Goal: Participate in discussion: Engage in conversation with other users on a specific topic

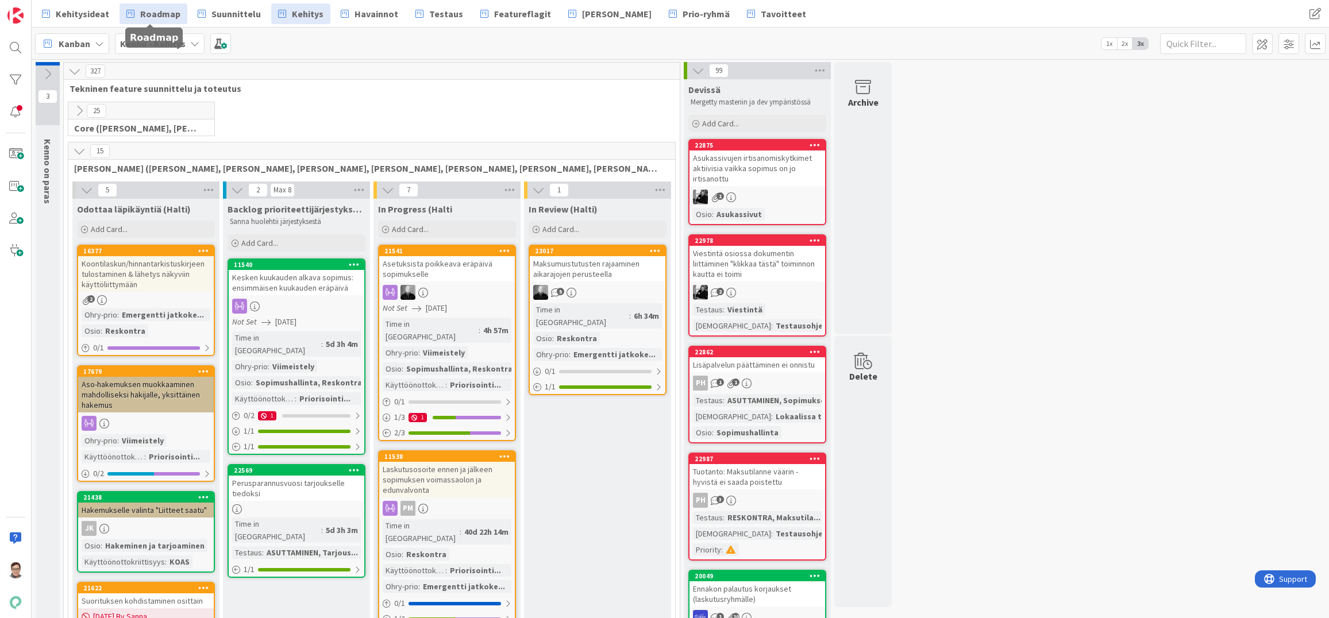
click at [148, 6] on link "Roadmap" at bounding box center [154, 13] width 68 height 21
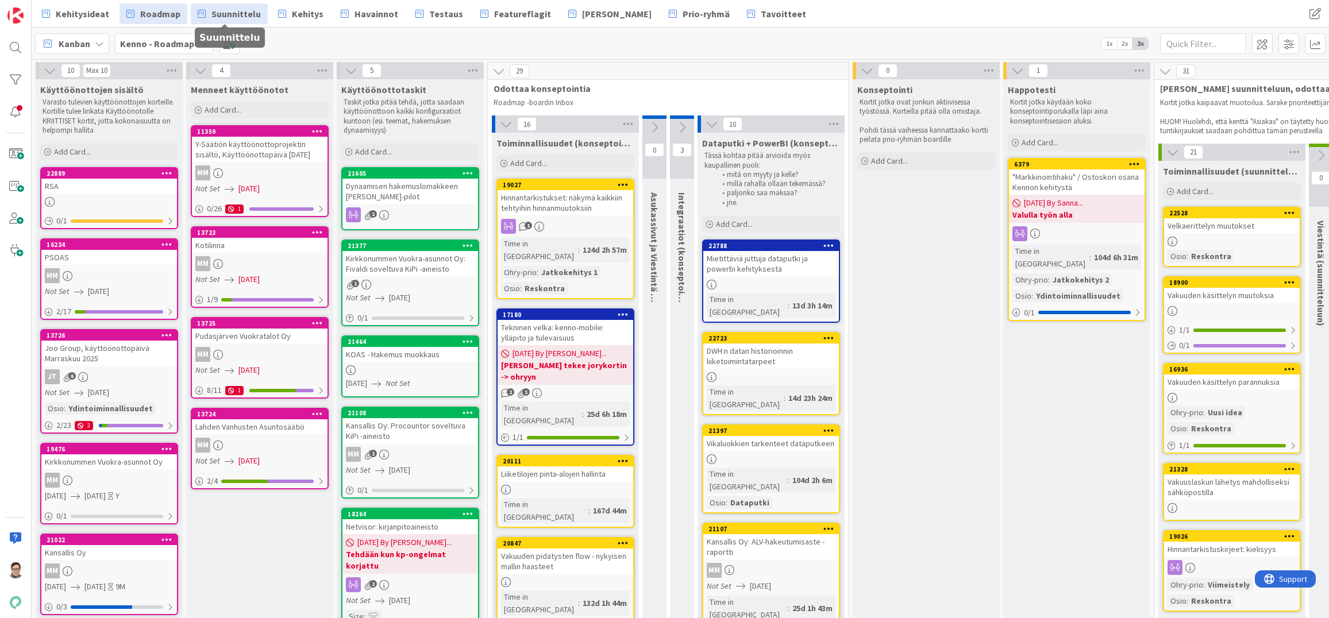
click at [235, 14] on span "Suunnittelu" at bounding box center [235, 14] width 49 height 14
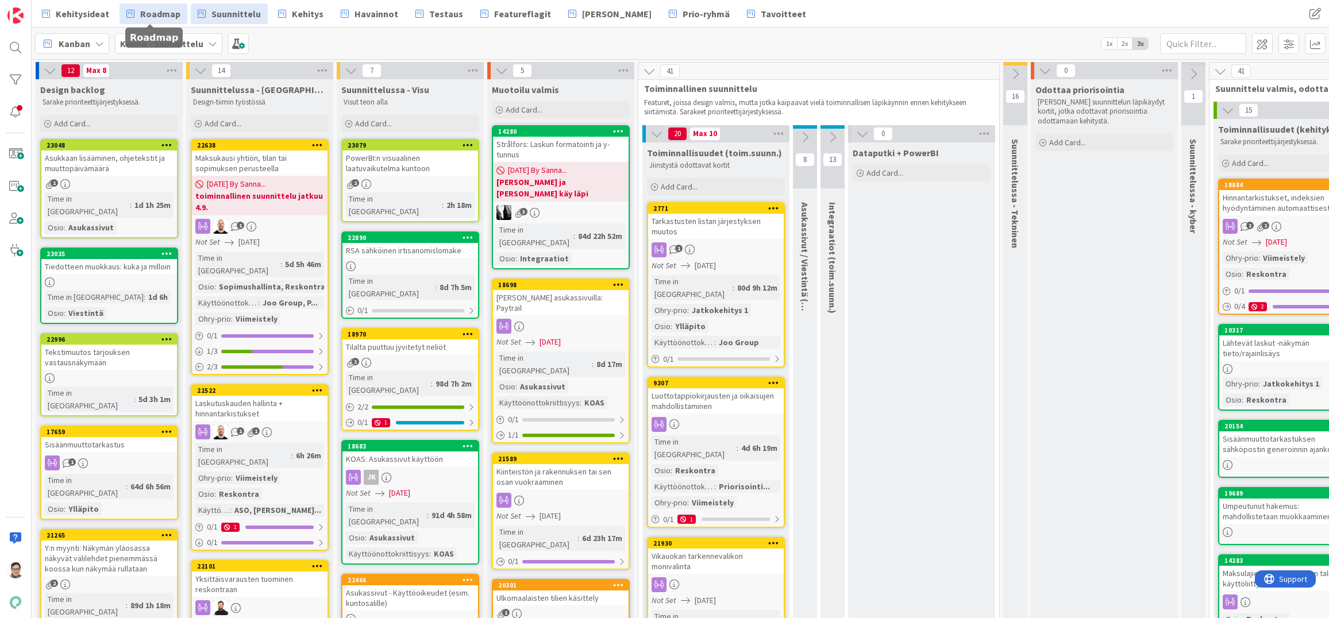
click at [150, 5] on link "Roadmap" at bounding box center [154, 13] width 68 height 21
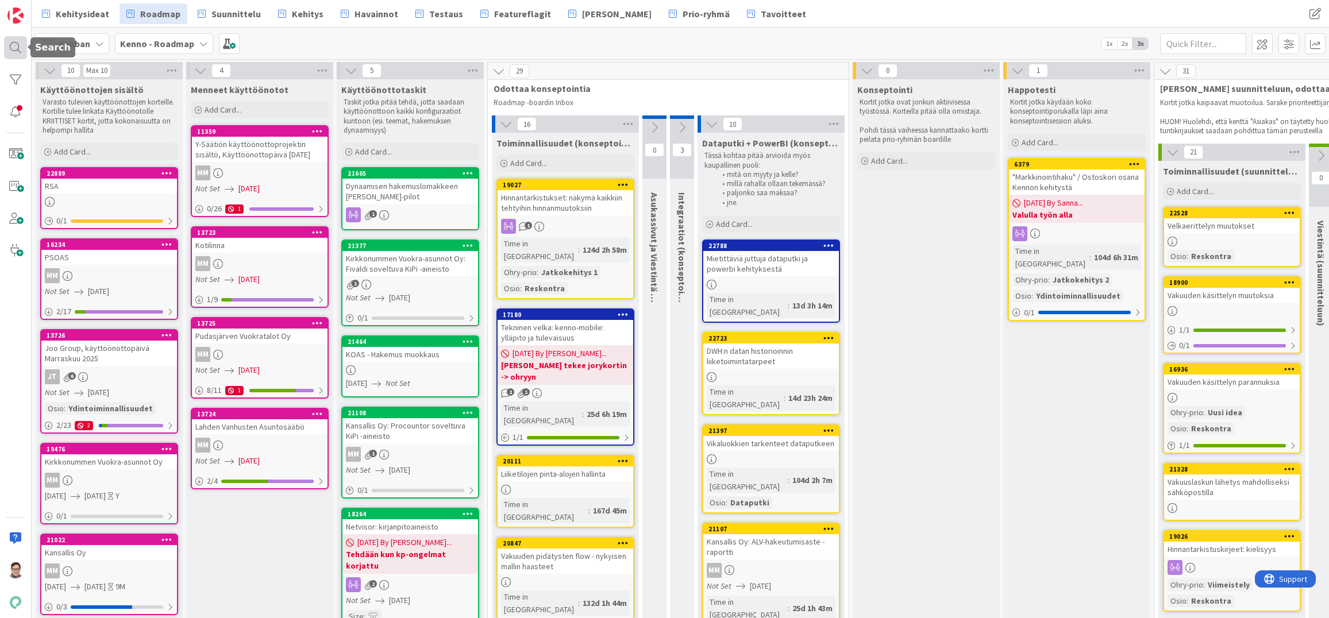
click at [6, 44] on div at bounding box center [15, 47] width 23 height 23
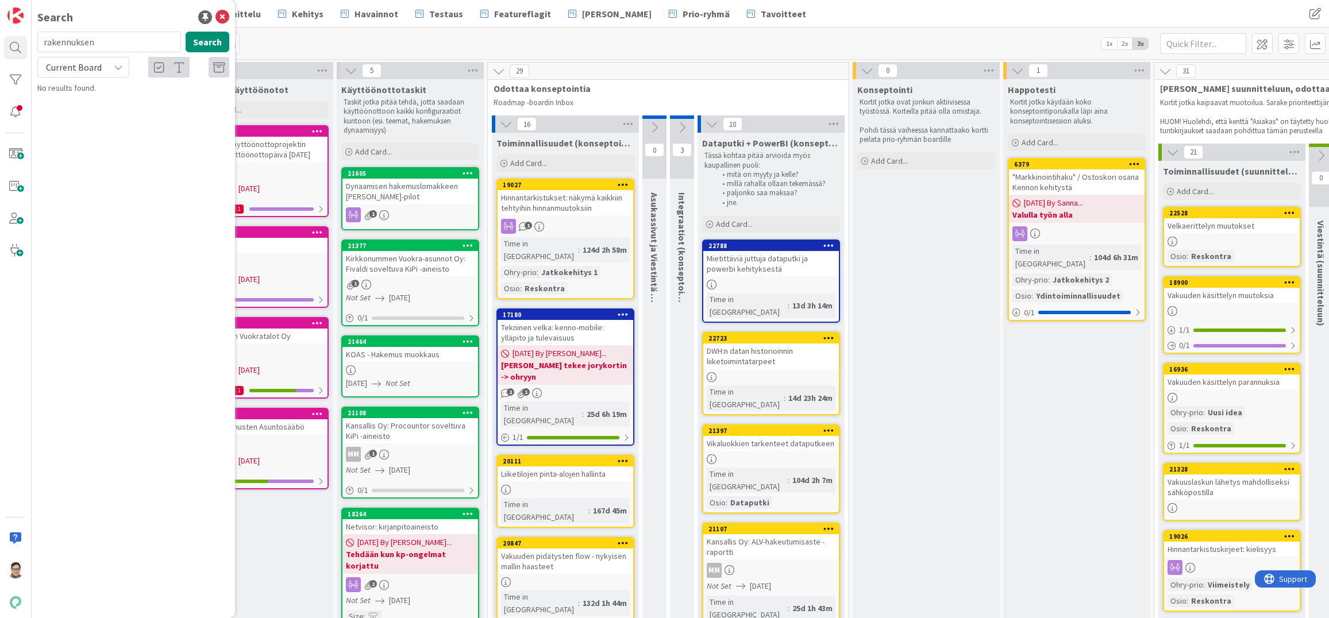
type input "rakennuksen"
click at [77, 60] on span "Current Board" at bounding box center [74, 67] width 60 height 16
click at [81, 107] on span "All Boards" at bounding box center [104, 114] width 120 height 17
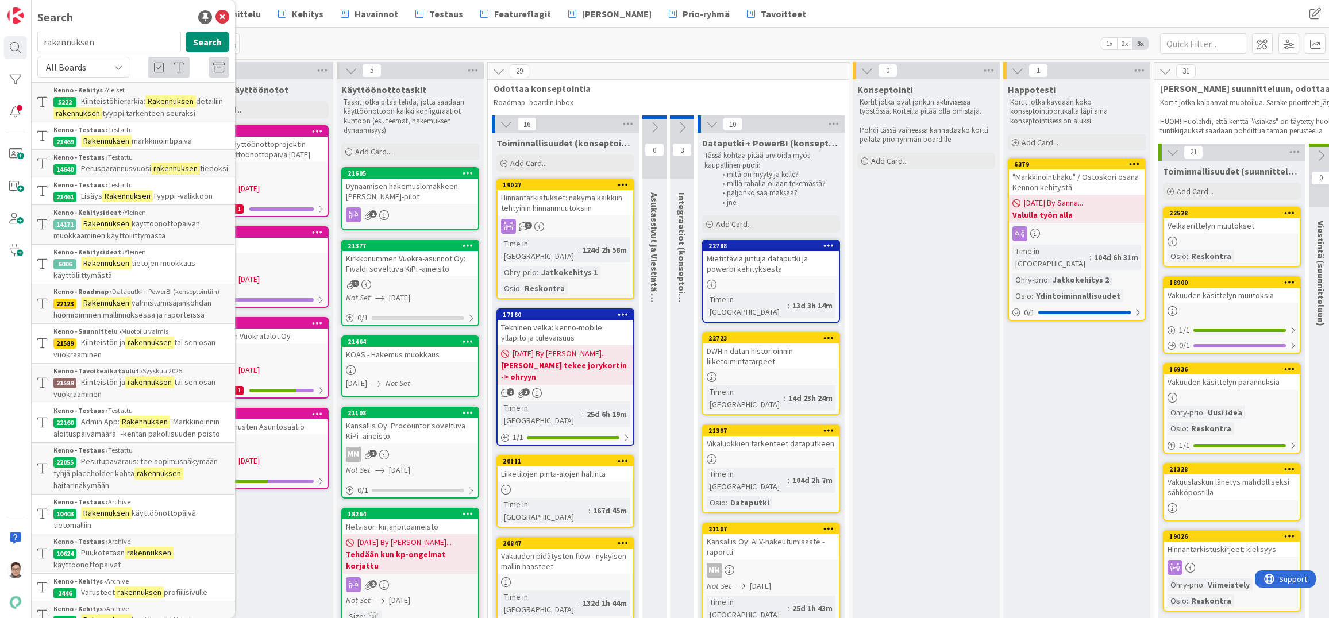
click at [172, 349] on mark "rakennuksen" at bounding box center [149, 343] width 49 height 12
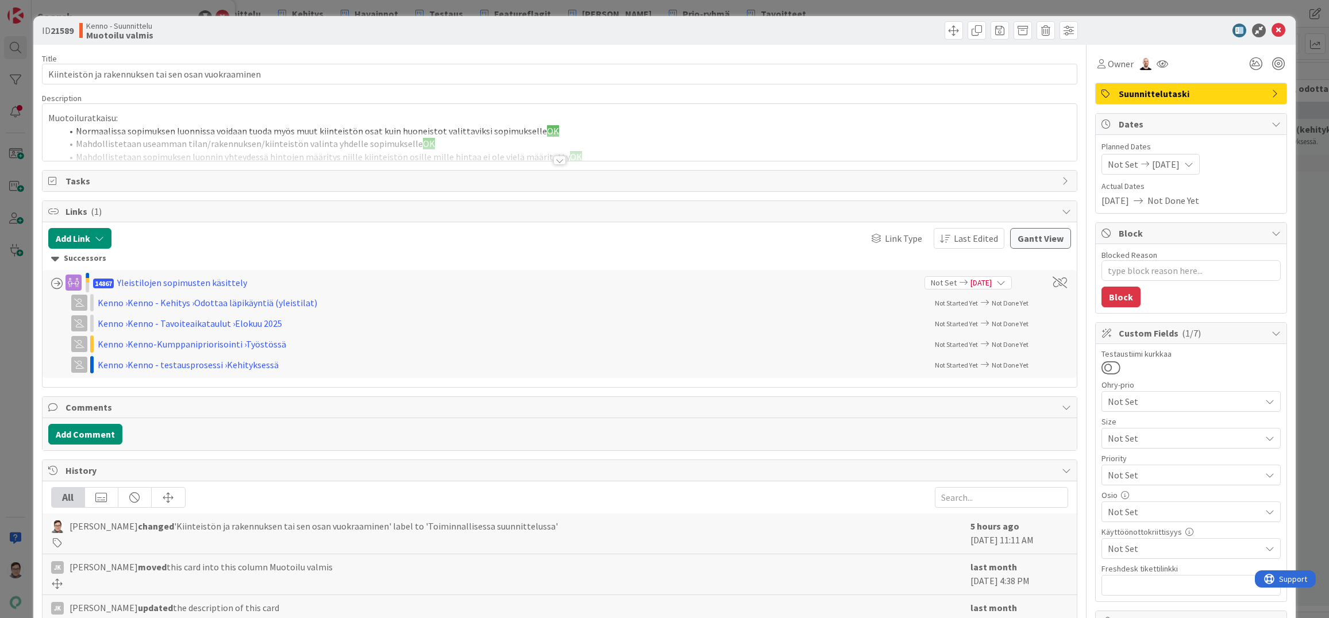
type textarea "x"
drag, startPoint x: 527, startPoint y: 606, endPoint x: 544, endPoint y: 608, distance: 16.2
click at [527, 606] on div "[PERSON_NAME] updated the description of this card" at bounding box center [508, 608] width 914 height 14
click at [1272, 33] on icon at bounding box center [1279, 31] width 14 height 14
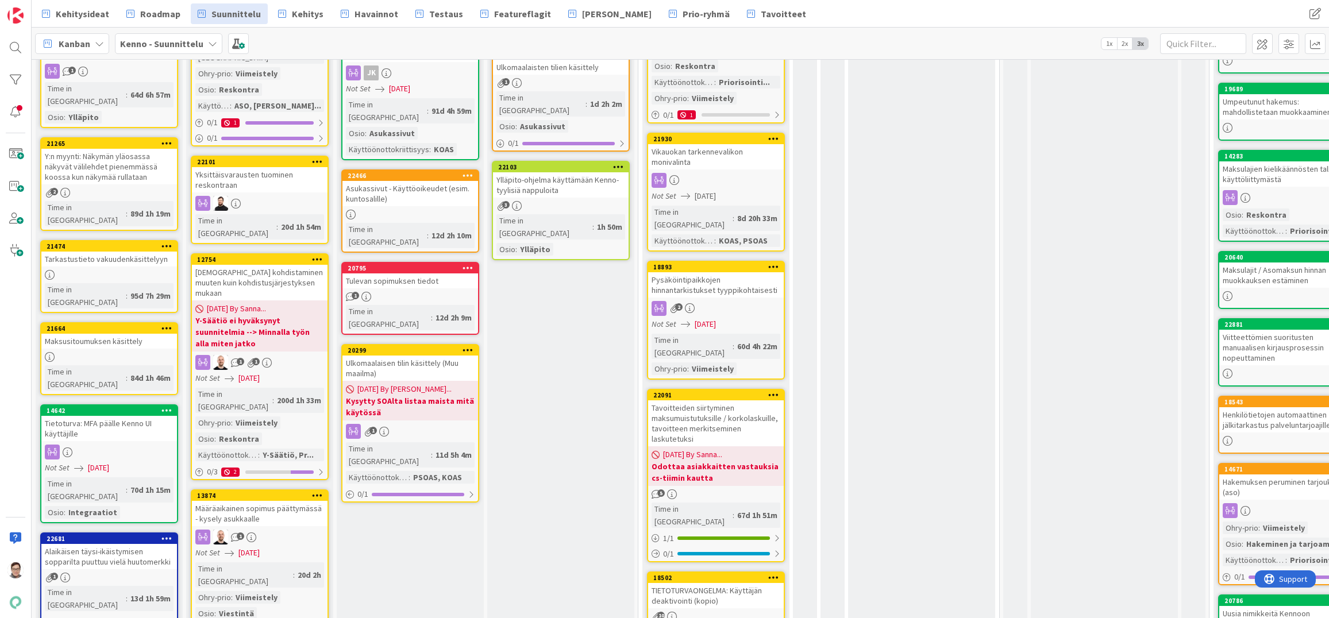
scroll to position [517, 0]
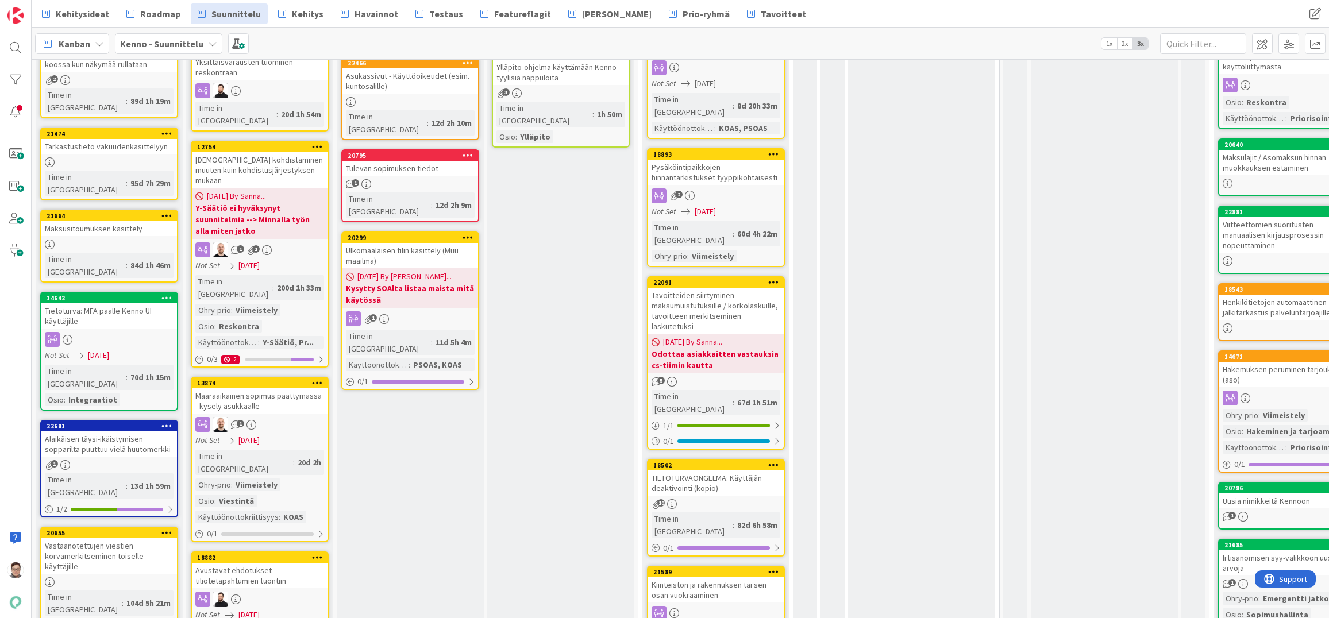
click at [715, 288] on div "Tavoitteiden siirtyminen maksumuistutuksille / korkolaskuille, tavoitteen merki…" at bounding box center [716, 311] width 136 height 46
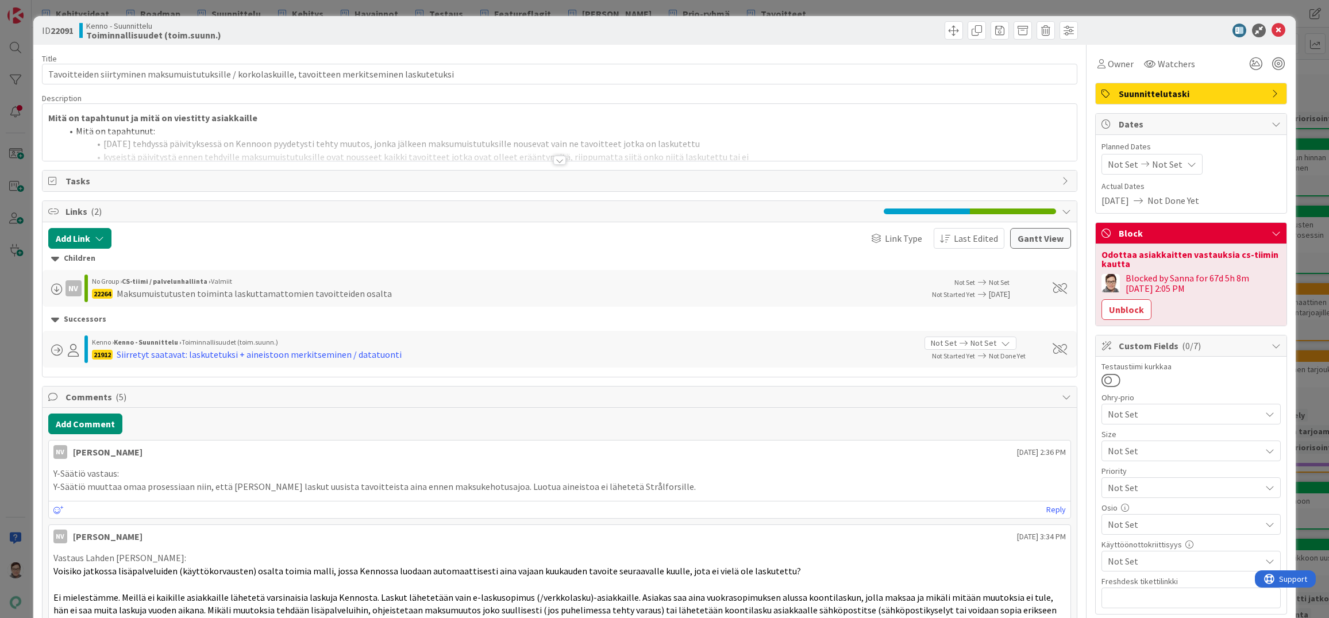
click at [560, 163] on div at bounding box center [559, 160] width 13 height 9
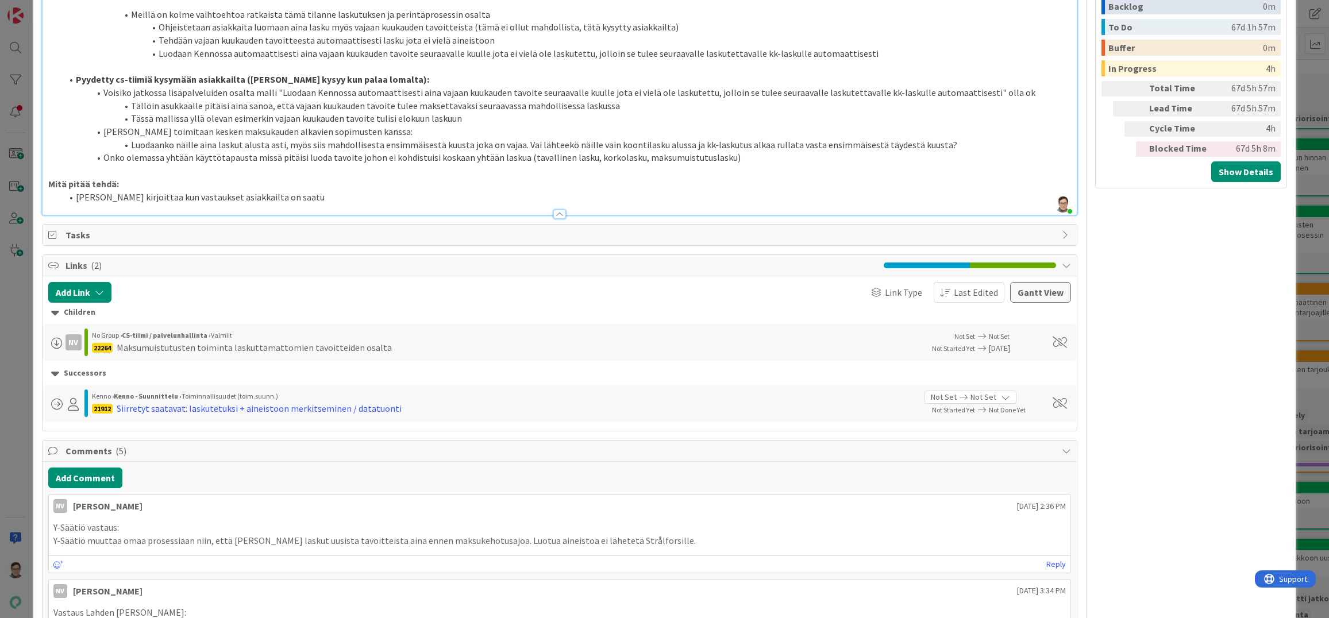
scroll to position [846, 0]
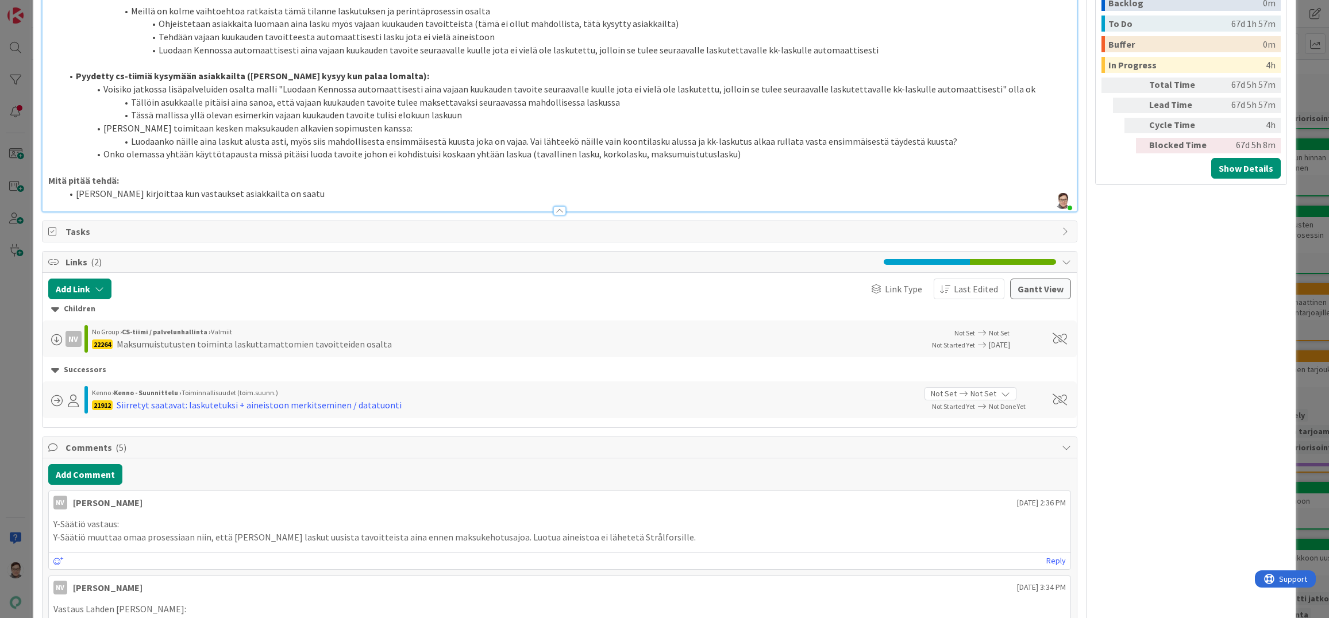
click at [294, 581] on div "NV [PERSON_NAME] [DATE] 3:34 PM" at bounding box center [560, 585] width 1022 height 18
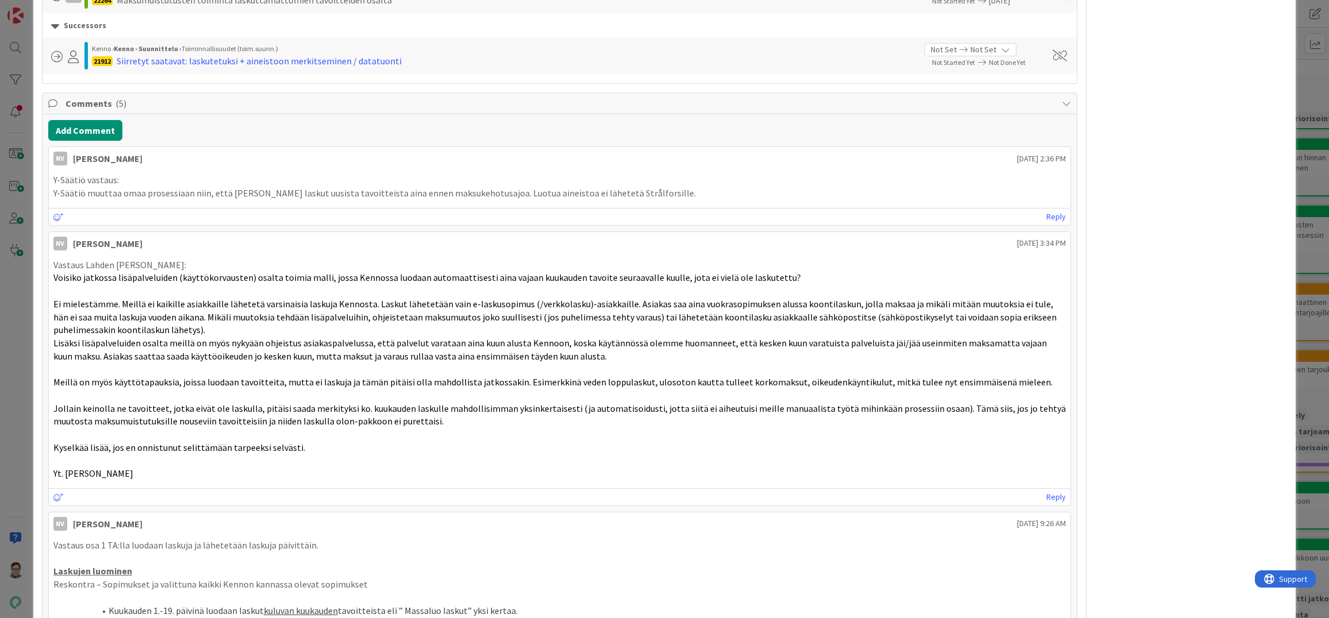
scroll to position [1191, 0]
click at [338, 556] on p at bounding box center [559, 558] width 1012 height 13
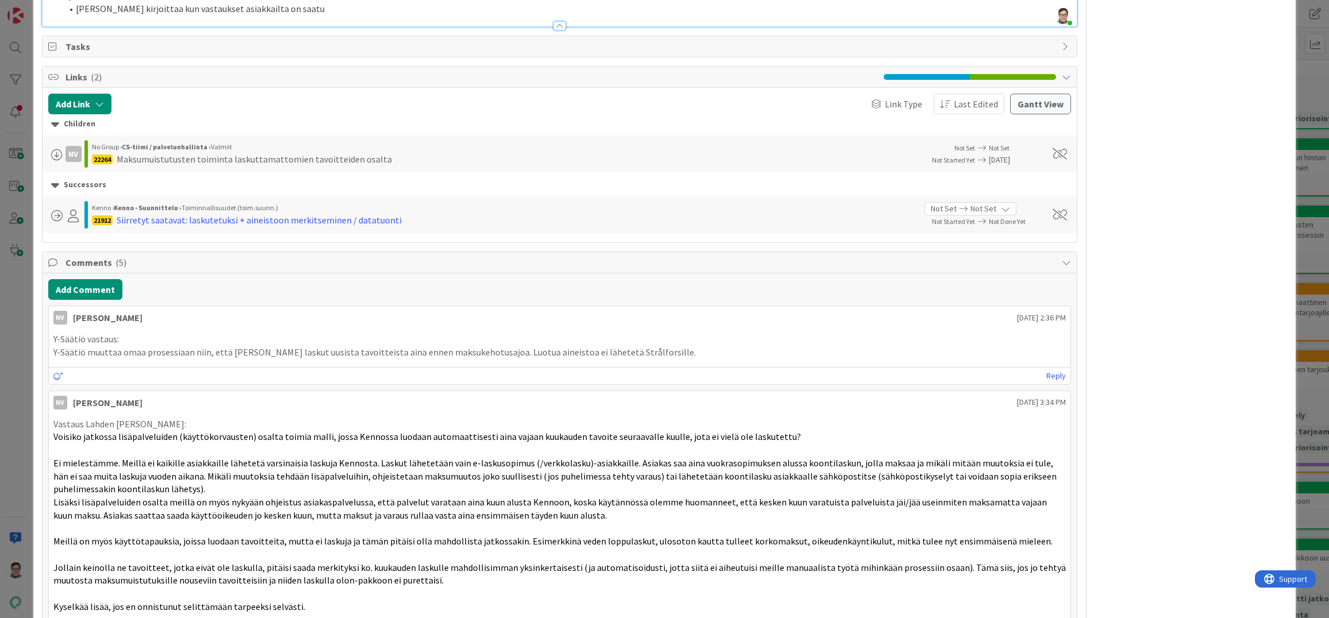
scroll to position [1018, 0]
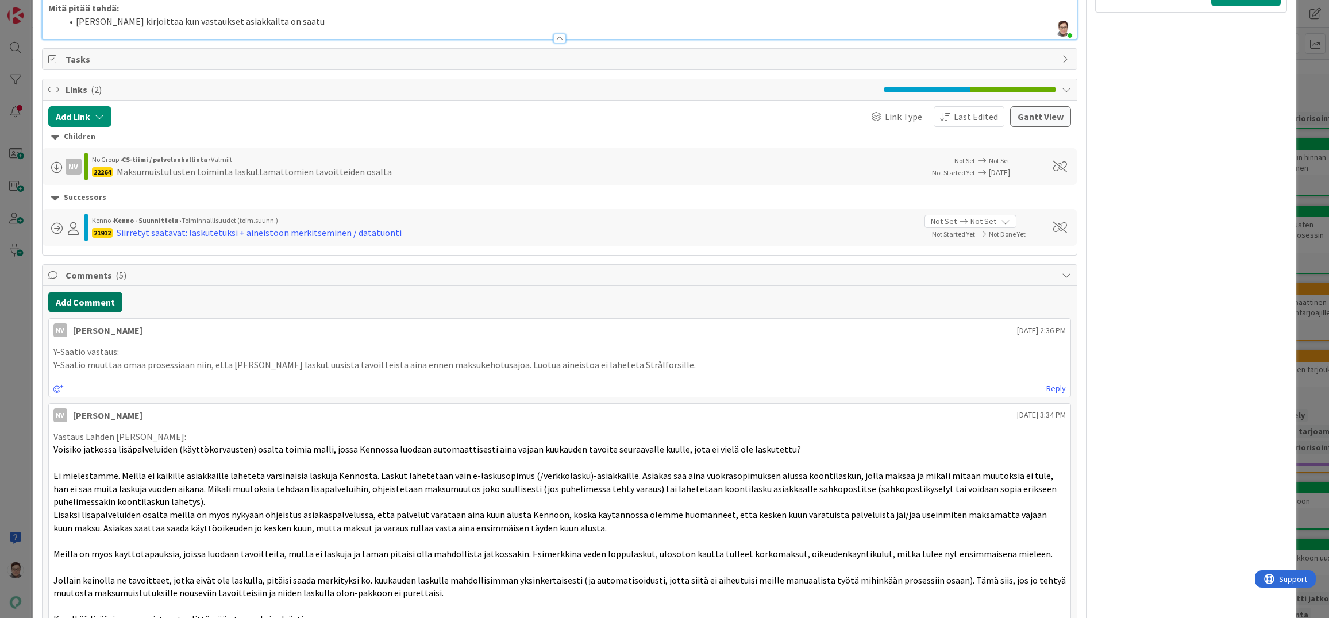
click at [83, 304] on button "Add Comment" at bounding box center [85, 302] width 74 height 21
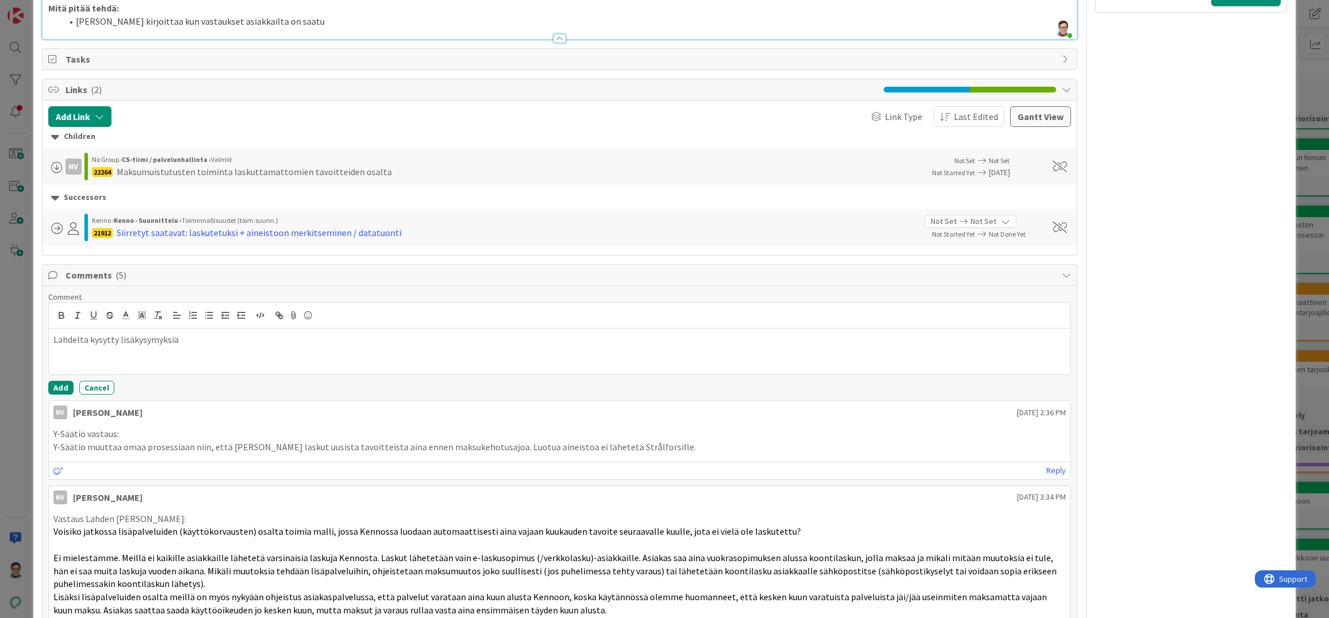
click at [494, 549] on p at bounding box center [559, 544] width 1012 height 13
click at [156, 342] on p "Lahdelta kysytty lisäkysymyksiä" at bounding box center [559, 339] width 1012 height 13
click at [202, 348] on p at bounding box center [559, 352] width 1012 height 13
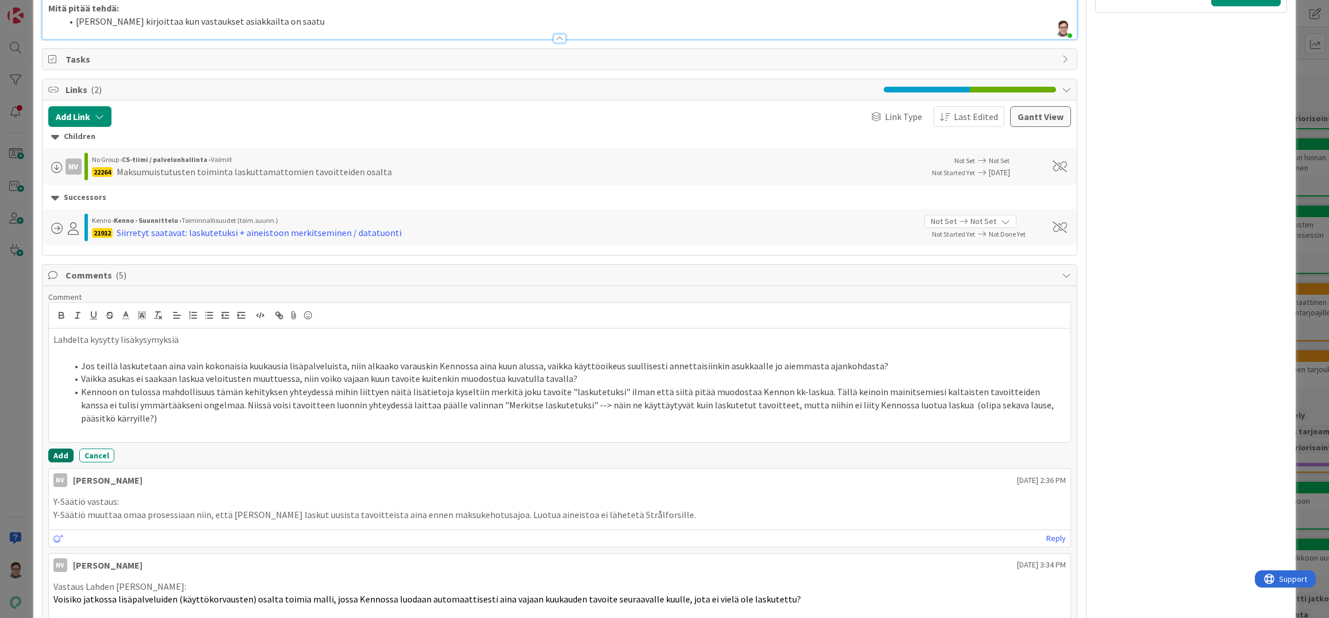
click at [61, 449] on button "Add" at bounding box center [60, 456] width 25 height 14
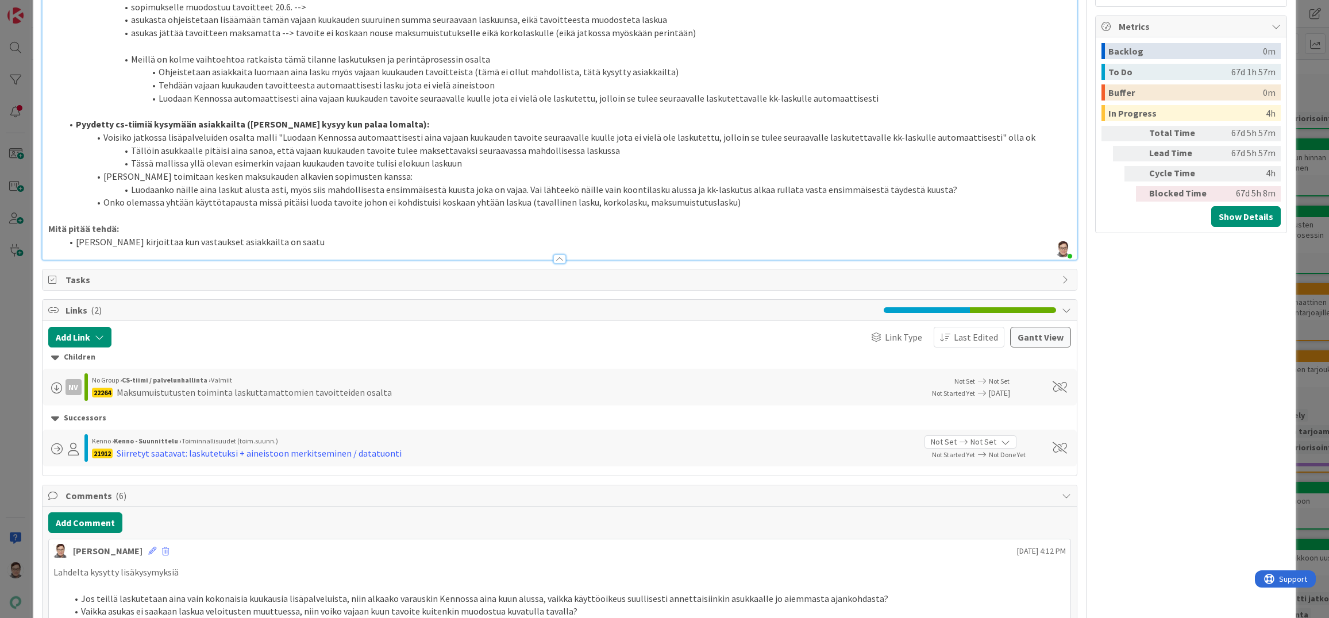
scroll to position [788, 0]
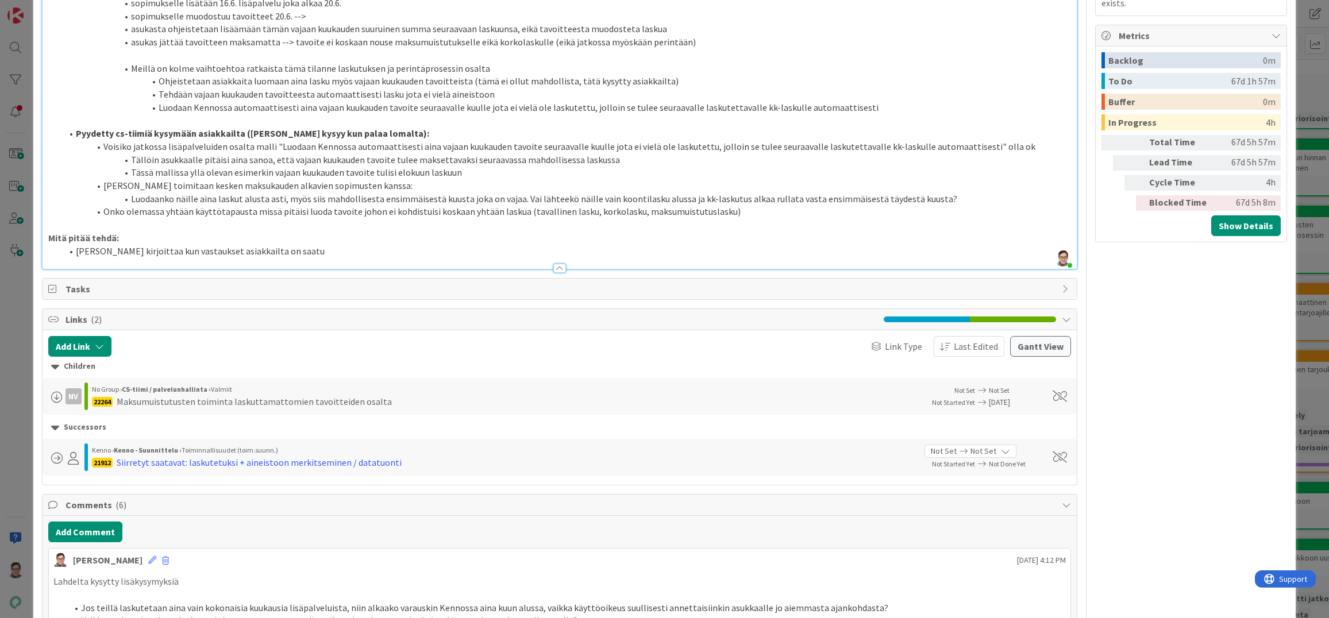
click at [522, 561] on div "[PERSON_NAME] [DATE] 4:12 PM" at bounding box center [560, 558] width 1022 height 18
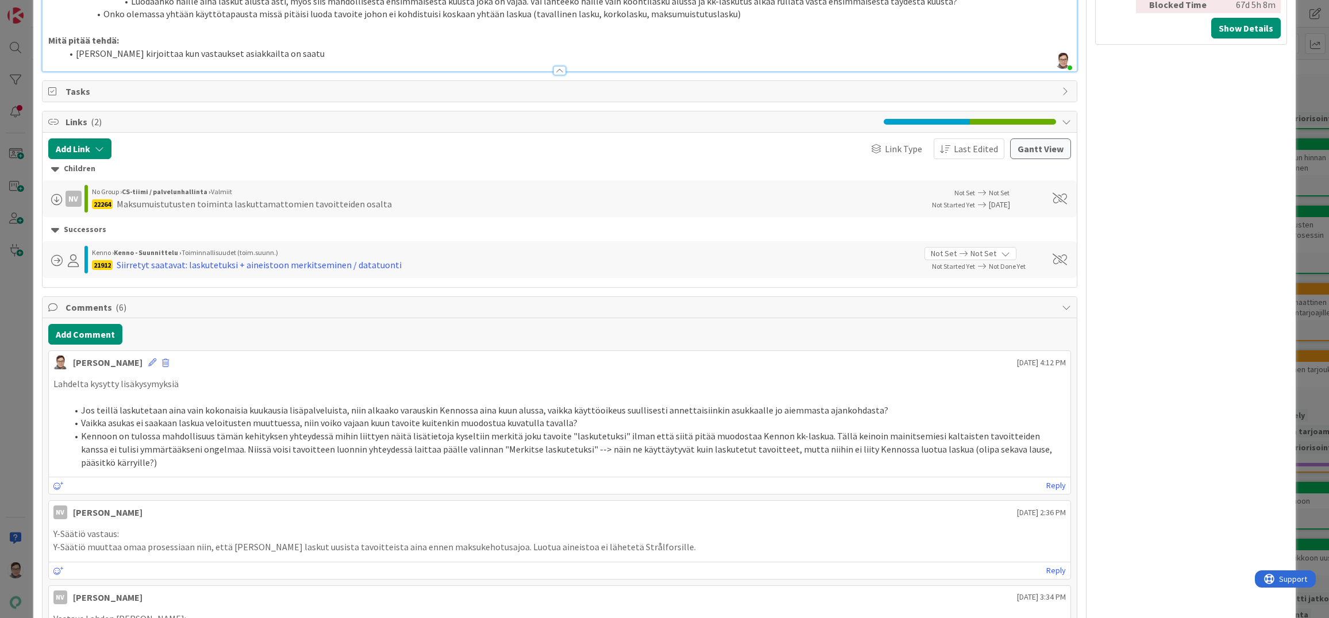
scroll to position [846, 0]
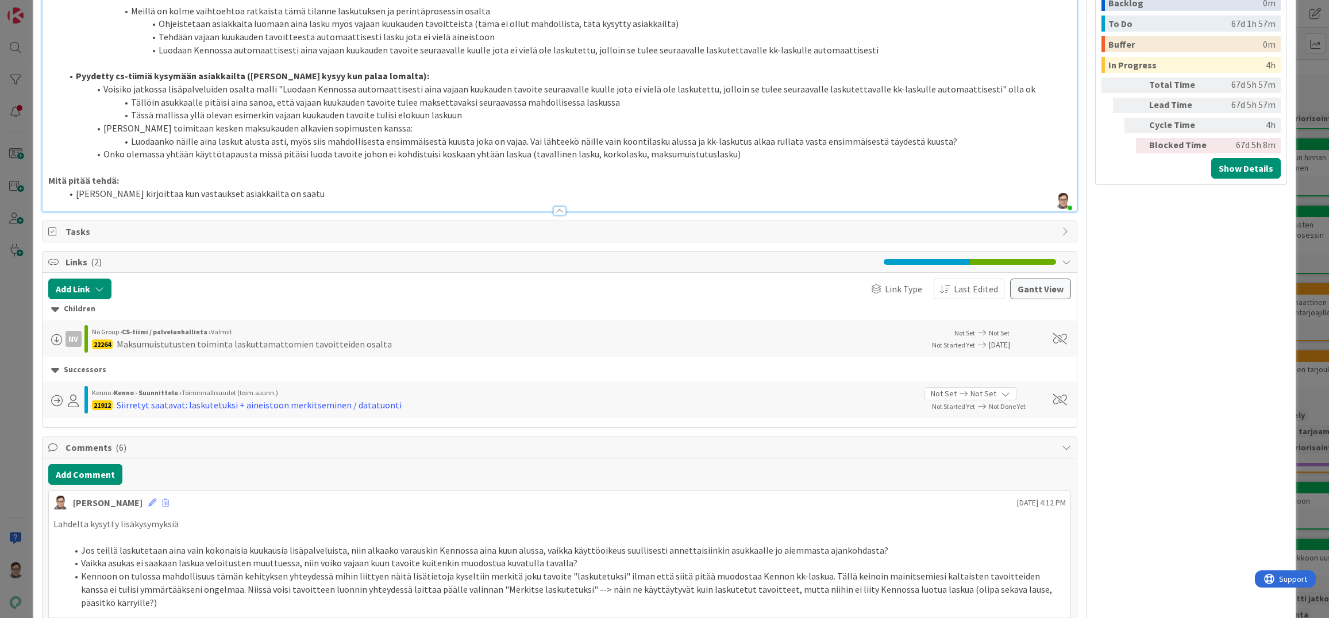
click at [397, 557] on span "Vaikka asukas ei saakaan laskua veloitusten muuttuessa, niin voiko vajaan kuun …" at bounding box center [329, 562] width 496 height 11
click at [99, 468] on button "Add Comment" at bounding box center [85, 474] width 74 height 21
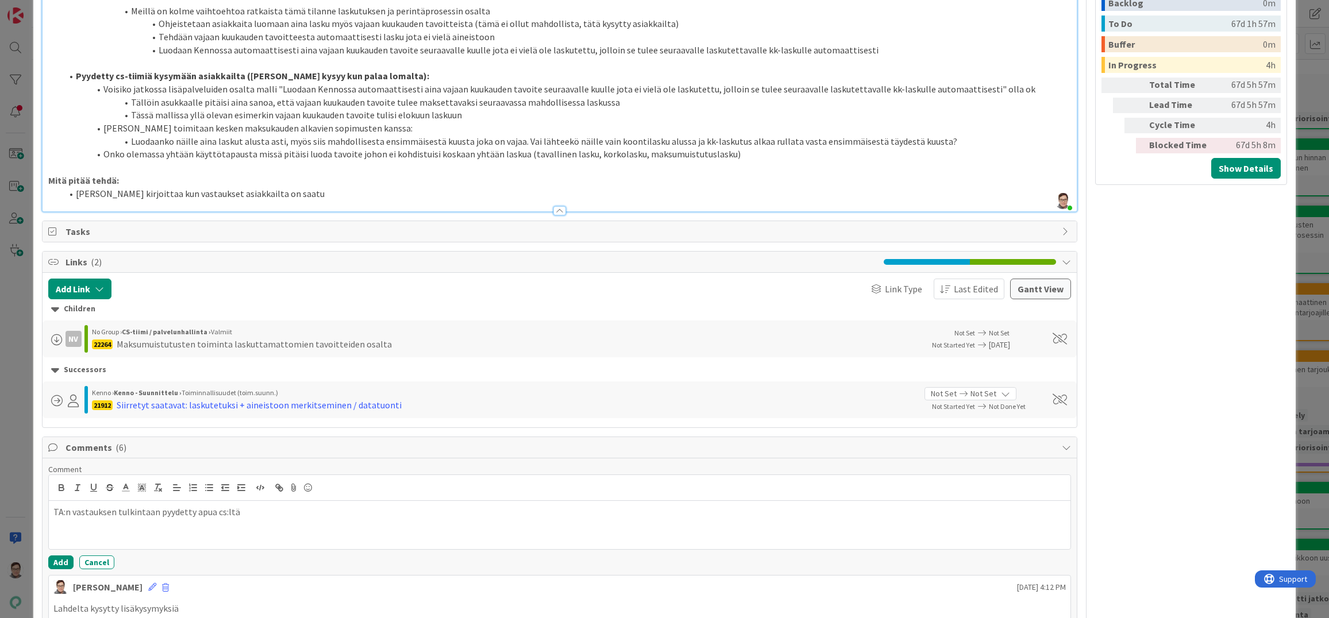
click at [349, 558] on div "Add Cancel" at bounding box center [559, 563] width 1023 height 14
click at [62, 529] on p at bounding box center [559, 525] width 1012 height 13
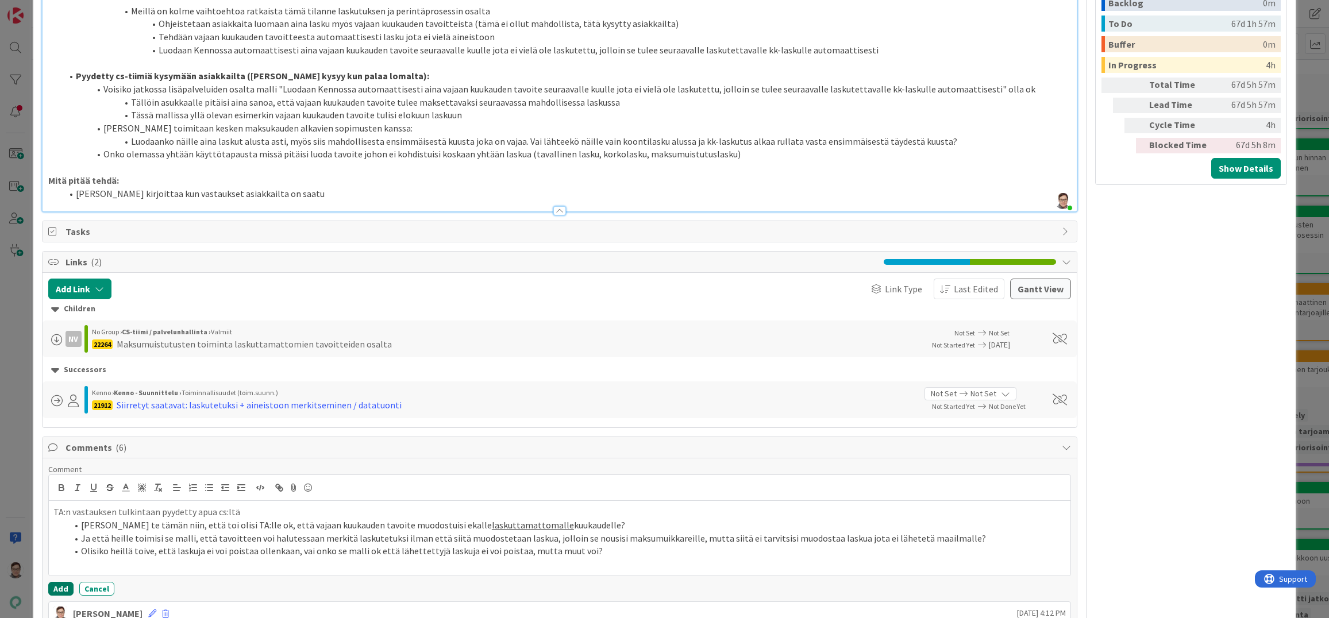
click at [53, 584] on button "Add" at bounding box center [60, 589] width 25 height 14
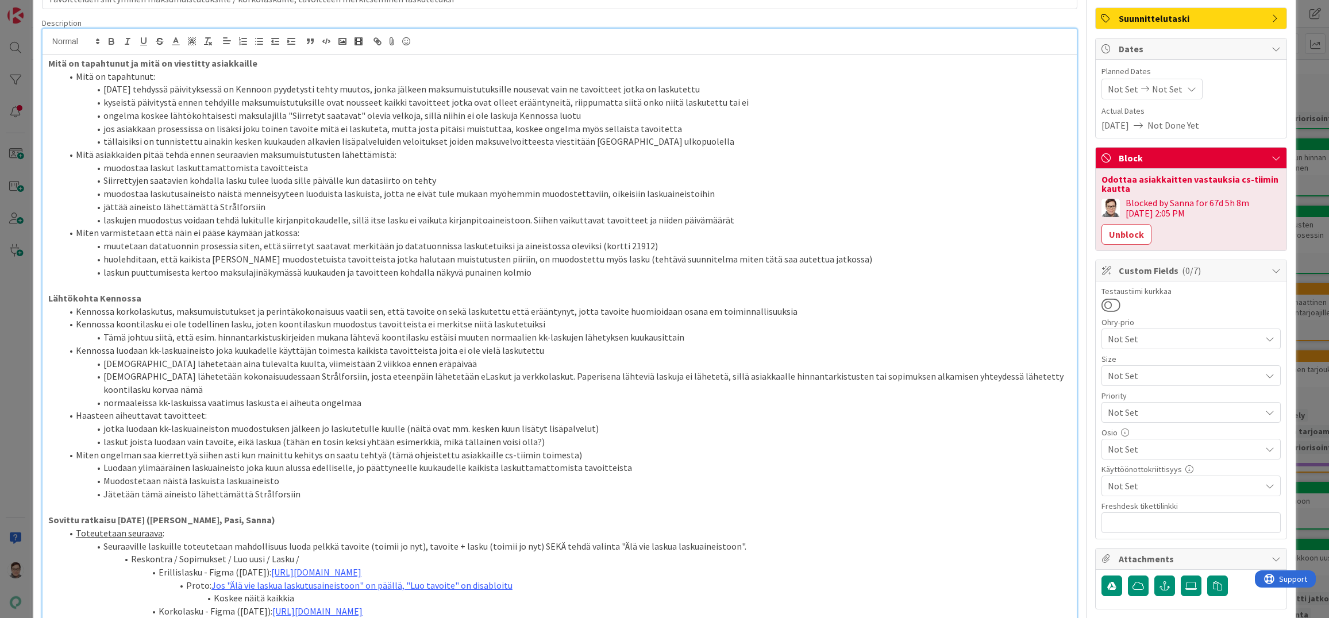
scroll to position [0, 0]
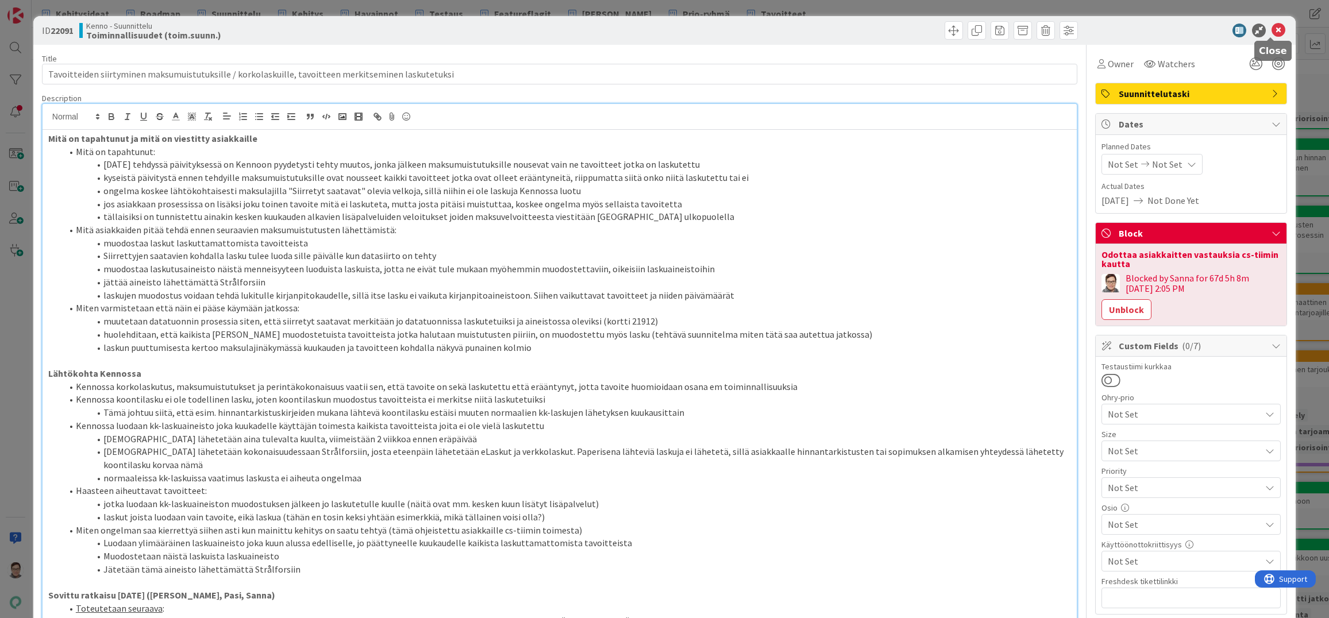
click at [1272, 24] on icon at bounding box center [1279, 31] width 14 height 14
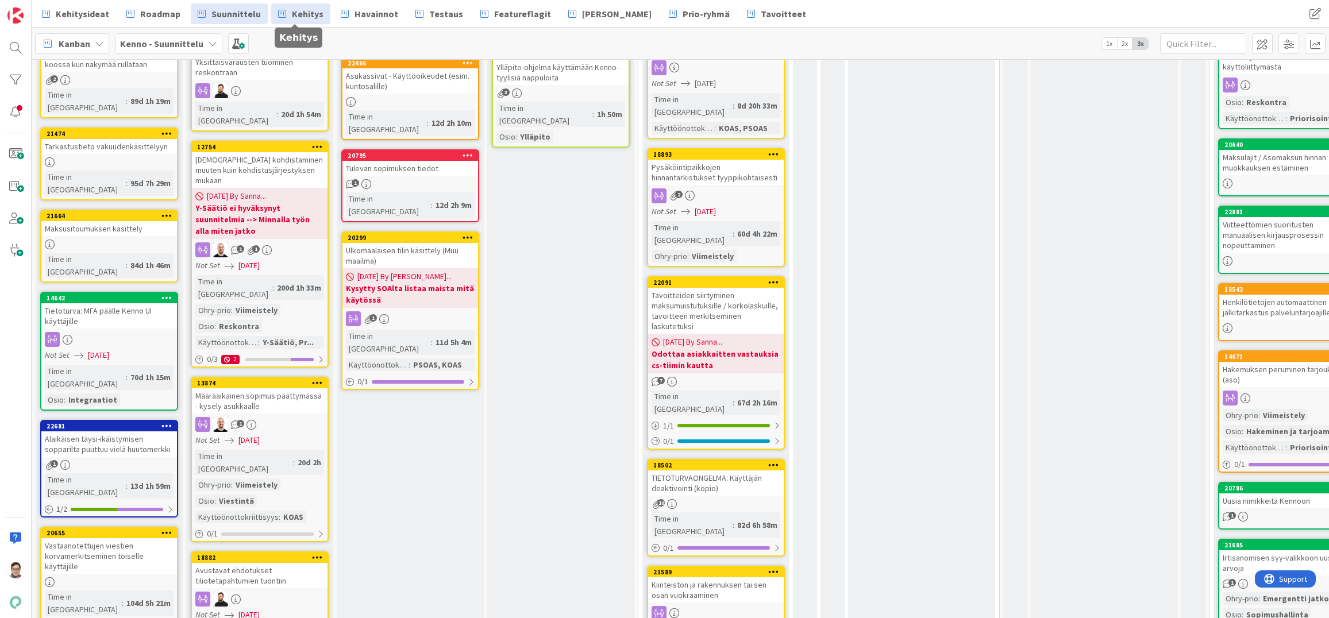
click at [303, 12] on span "Kehitys" at bounding box center [308, 14] width 32 height 14
